Goal: Task Accomplishment & Management: Manage account settings

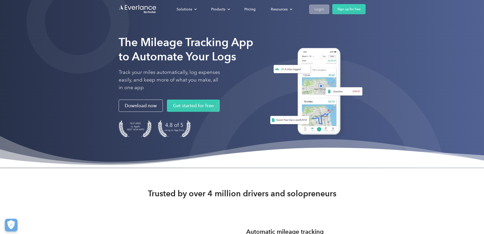
click at [330, 9] on link "Login" at bounding box center [319, 9] width 20 height 9
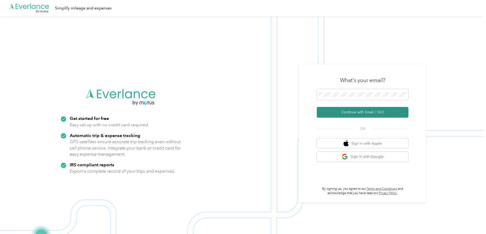
click at [366, 112] on button "Continue with Email / SSO" at bounding box center [363, 112] width 92 height 11
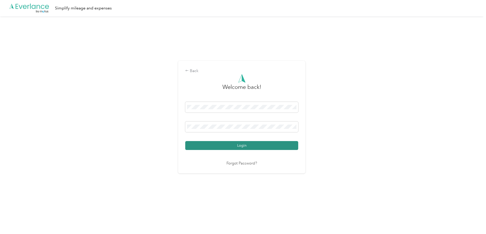
click at [246, 145] on button "Login" at bounding box center [241, 145] width 113 height 9
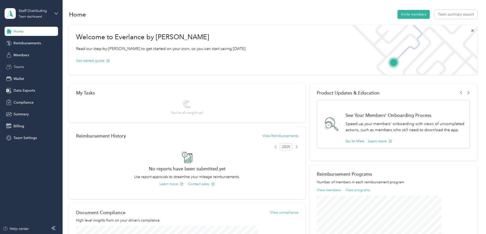
click at [23, 66] on span "Teams" at bounding box center [18, 66] width 10 height 5
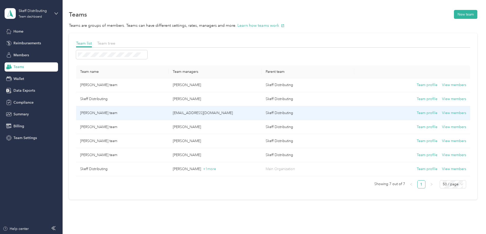
click at [131, 113] on td "Tim Crawley's team" at bounding box center [122, 113] width 93 height 14
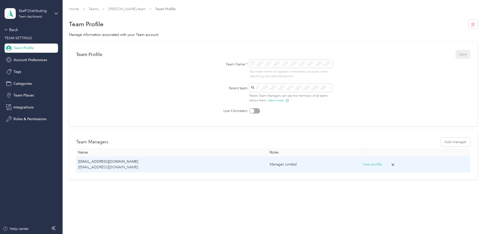
click at [362, 164] on button "View profile" at bounding box center [371, 164] width 19 height 6
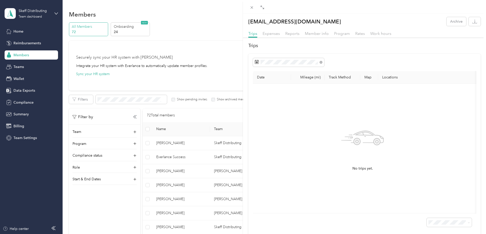
click at [181, 129] on div "tcrawley@skeffdist.com Archive Trips Expenses Reports Member info Program Rates…" at bounding box center [243, 117] width 486 height 234
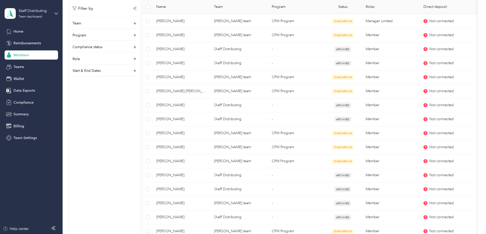
scroll to position [178, 0]
click at [22, 55] on span "Members" at bounding box center [21, 54] width 16 height 5
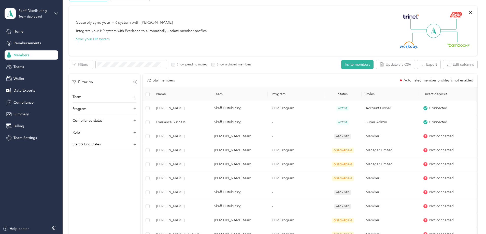
scroll to position [25, 0]
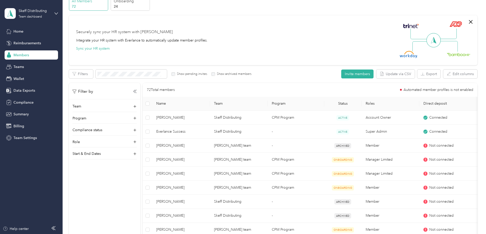
click at [297, 104] on th "Program" at bounding box center [295, 104] width 56 height 14
click at [137, 118] on icon at bounding box center [134, 118] width 5 height 5
click at [135, 127] on icon at bounding box center [133, 128] width 2 height 2
click at [134, 174] on li "FAVR Group 1 2025 (FAVR)" at bounding box center [138, 172] width 64 height 9
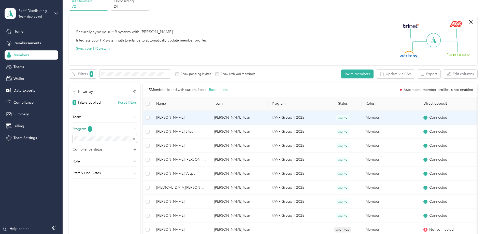
click at [206, 117] on span "Paul D. Gagne" at bounding box center [181, 118] width 50 height 6
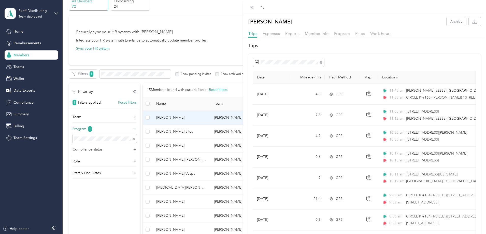
click at [359, 33] on span "Rates" at bounding box center [360, 33] width 10 height 5
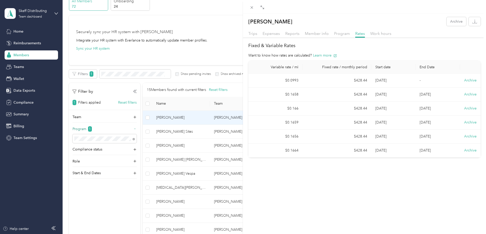
click at [210, 132] on div "Paul D. Gagne Archive Trips Expenses Reports Member info Program Rates Work hou…" at bounding box center [243, 117] width 486 height 234
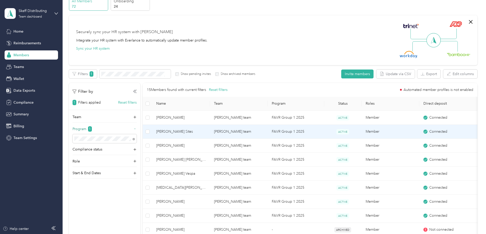
click at [206, 131] on span "Matthew J. Sites" at bounding box center [181, 132] width 50 height 6
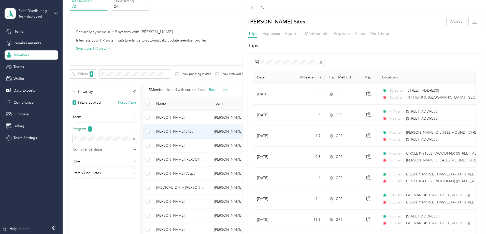
click at [360, 32] on span "Rates" at bounding box center [360, 33] width 10 height 5
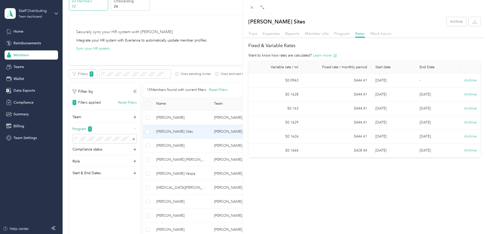
click at [207, 173] on div "Matthew J. Sites Archive Trips Expenses Reports Member info Program Rates Work …" at bounding box center [243, 117] width 486 height 234
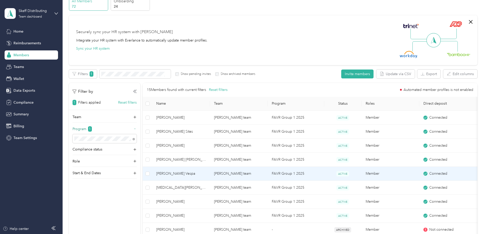
click at [206, 172] on span "Steven A. Vespa" at bounding box center [181, 174] width 50 height 6
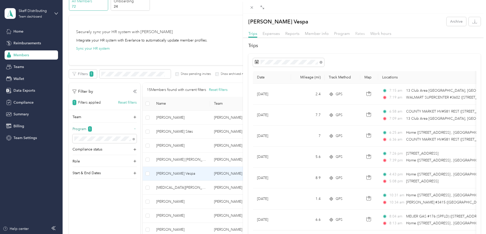
click at [359, 35] on span "Rates" at bounding box center [360, 33] width 10 height 5
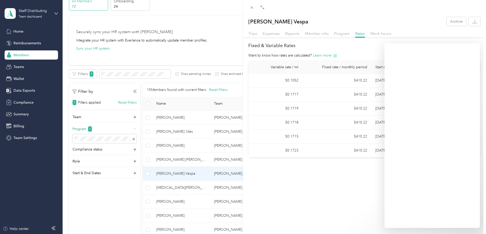
click at [350, 210] on div "Steven A. Vespa Archive Trips Expenses Reports Member info Program Rates Work h…" at bounding box center [364, 130] width 243 height 234
